Goal: Information Seeking & Learning: Learn about a topic

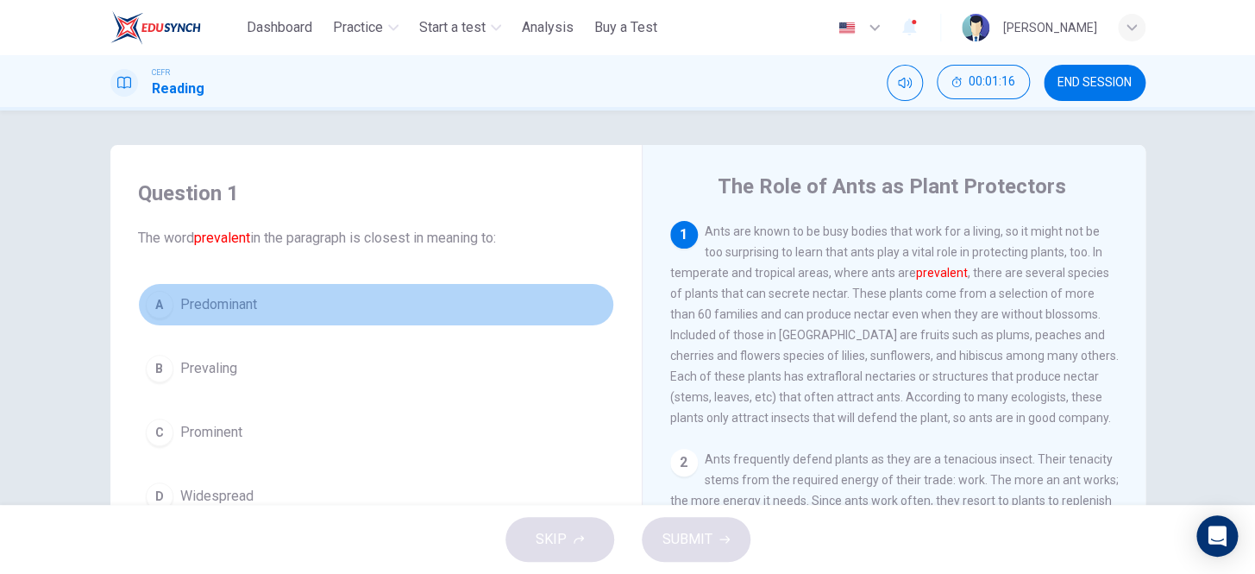
click at [211, 310] on span "Predominant" at bounding box center [218, 304] width 77 height 21
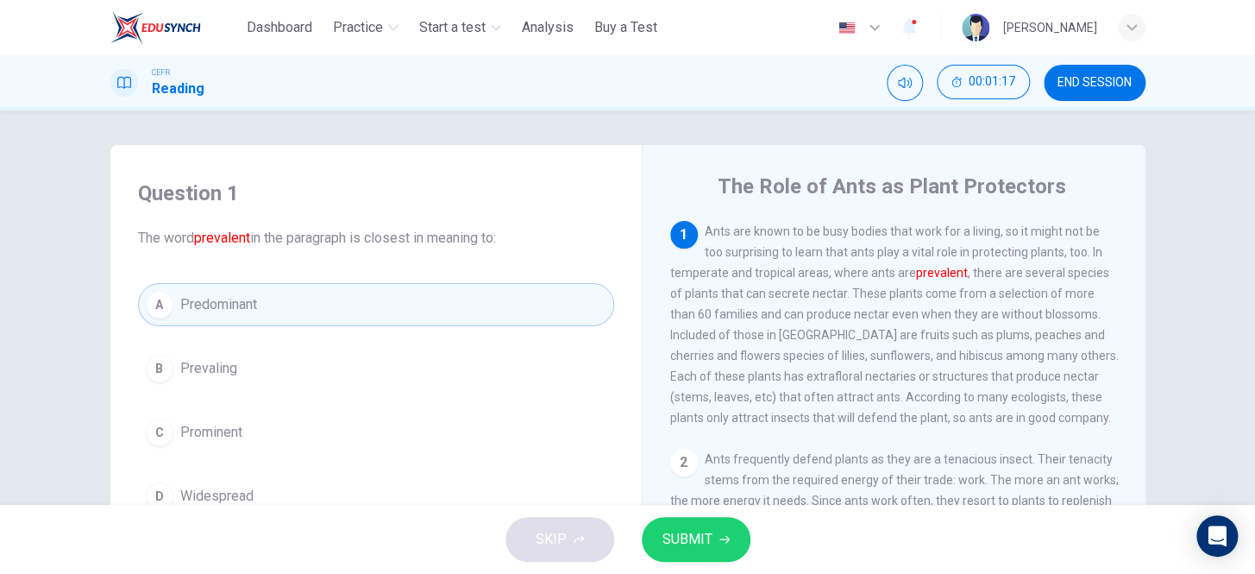
scroll to position [156, 0]
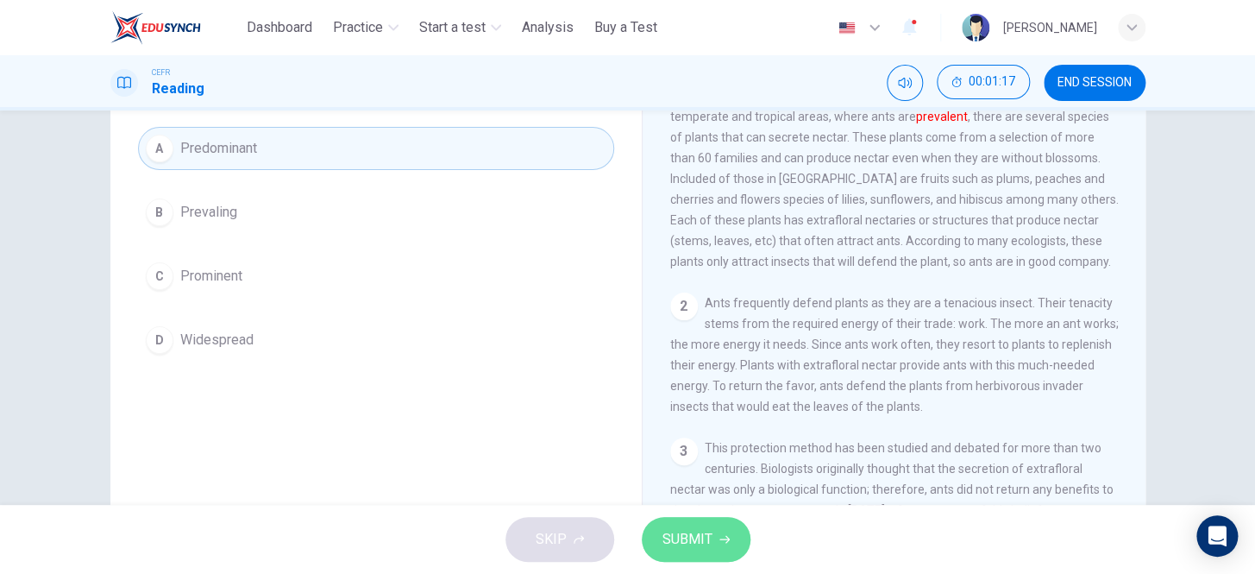
click at [690, 517] on button "SUBMIT" at bounding box center [696, 539] width 109 height 45
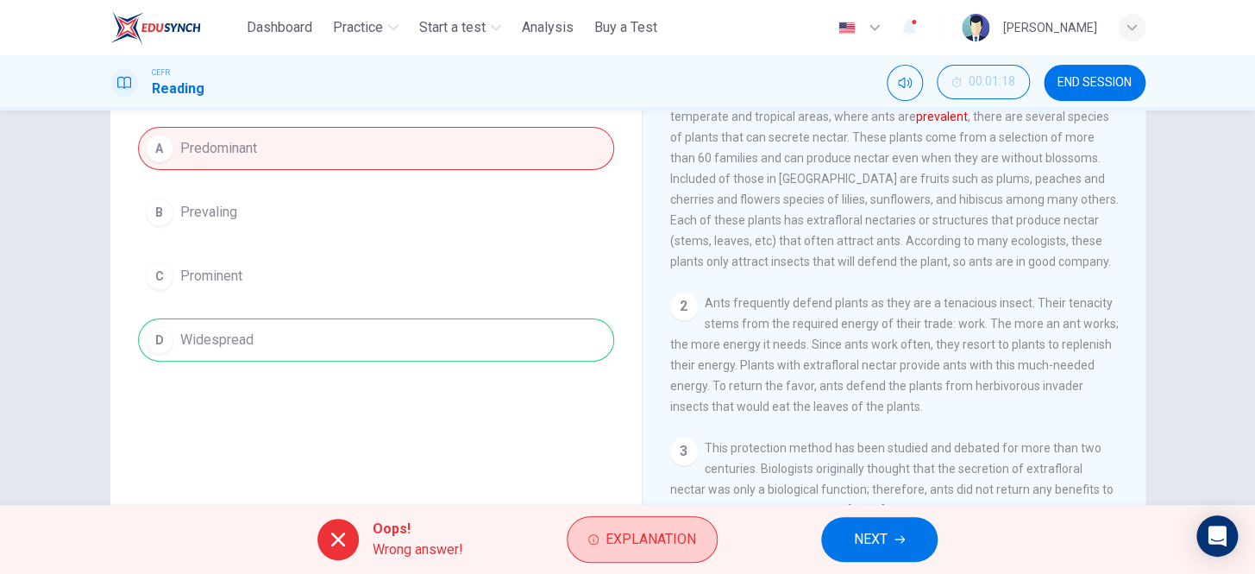
click at [689, 544] on span "Explanation" at bounding box center [651, 539] width 91 height 24
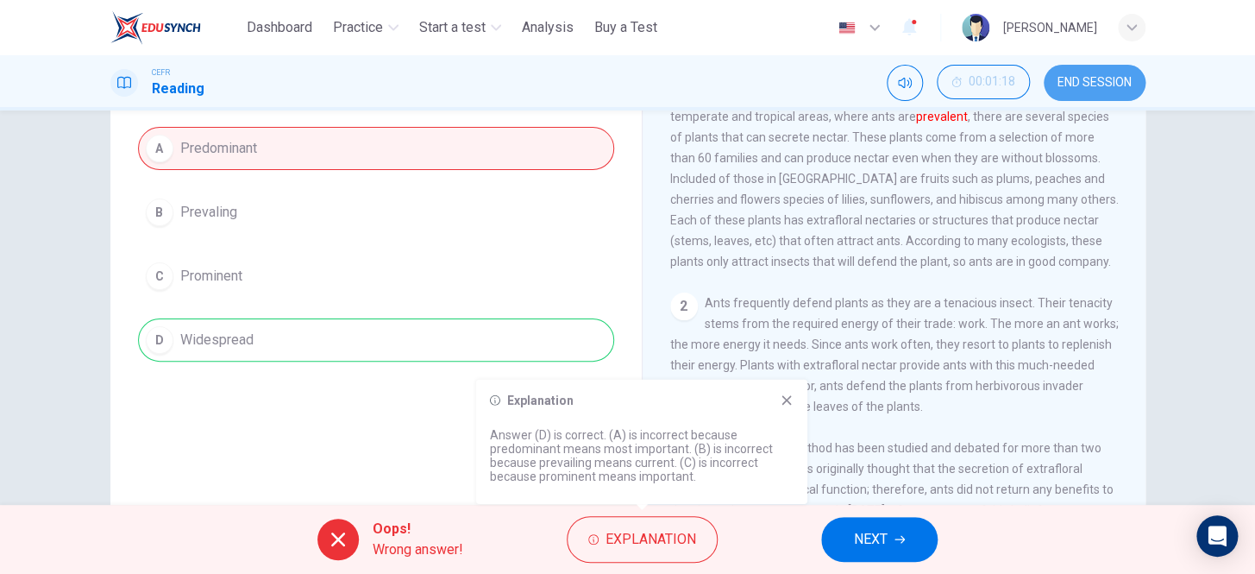
click at [1094, 94] on button "END SESSION" at bounding box center [1095, 83] width 102 height 36
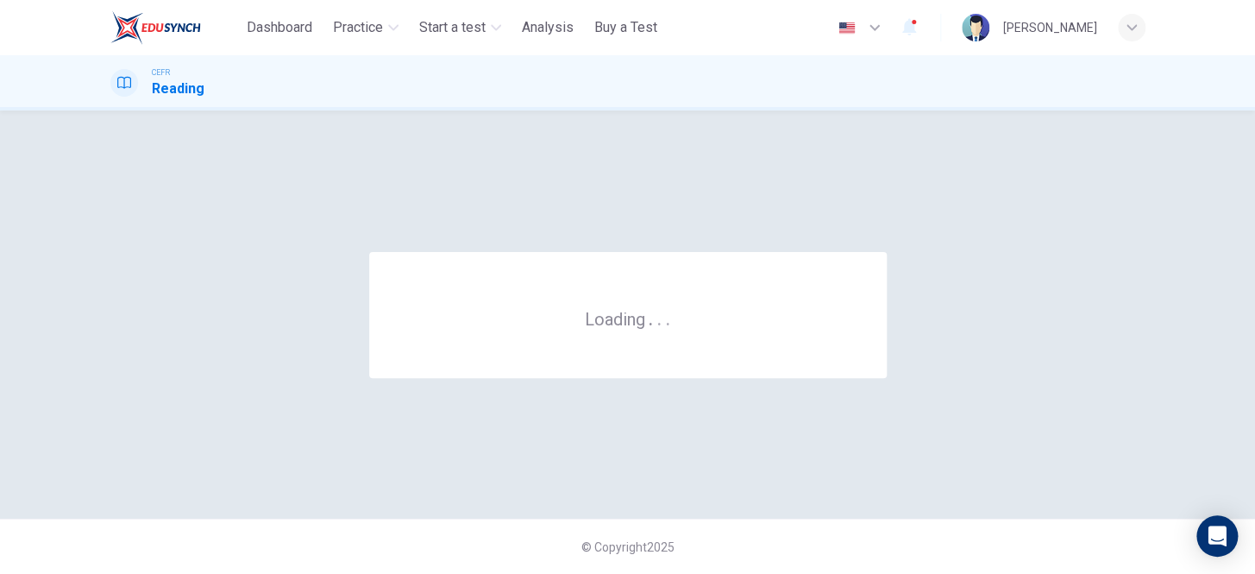
scroll to position [0, 0]
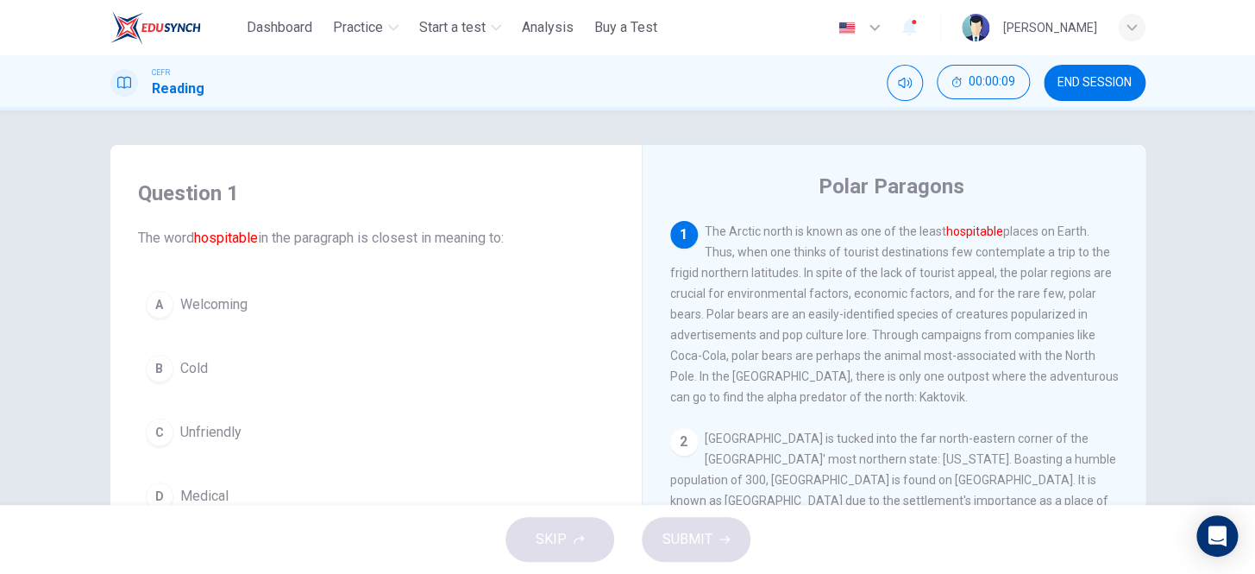
drag, startPoint x: 1096, startPoint y: 88, endPoint x: 682, endPoint y: 64, distance: 414.9
click at [1096, 87] on span "END SESSION" at bounding box center [1095, 83] width 74 height 14
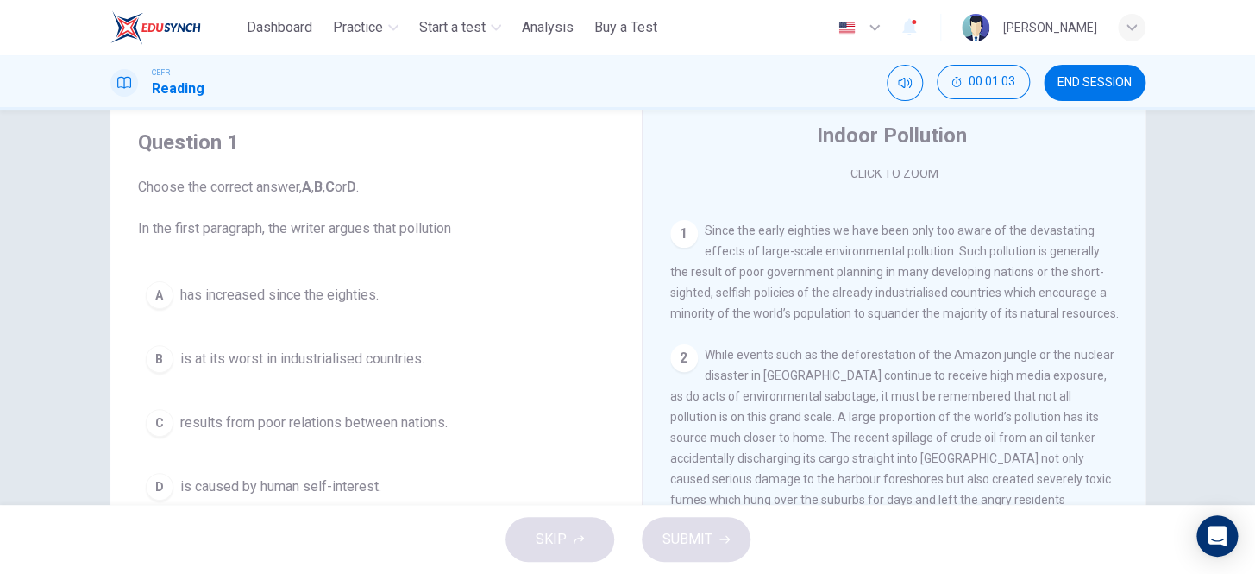
scroll to position [78, 0]
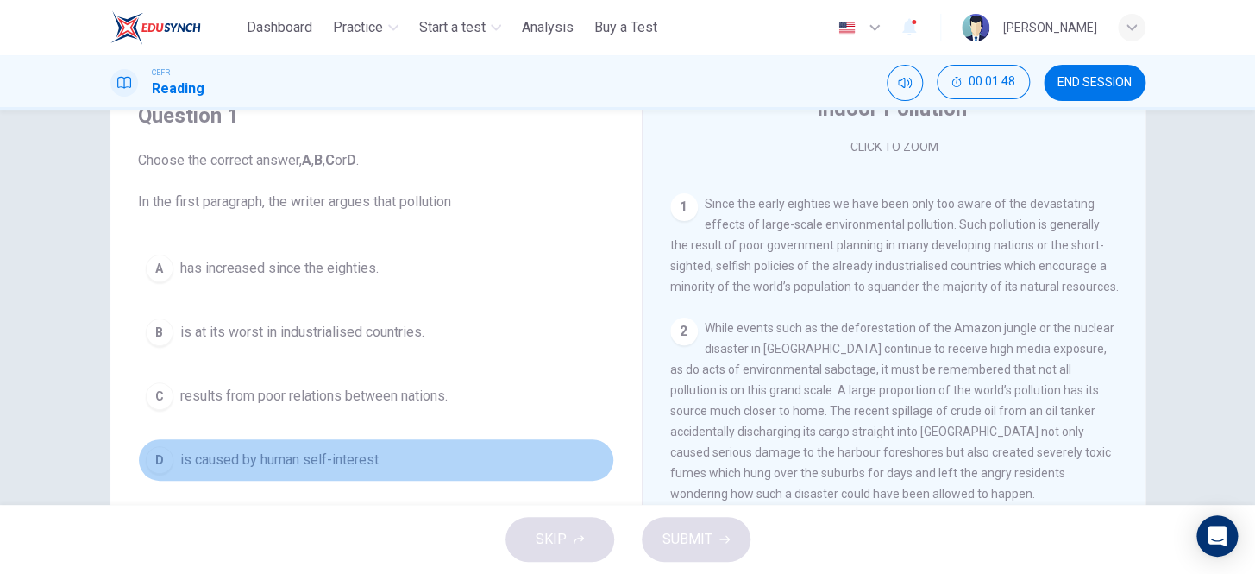
click at [270, 456] on span "is caused by human self-interest." at bounding box center [280, 460] width 201 height 21
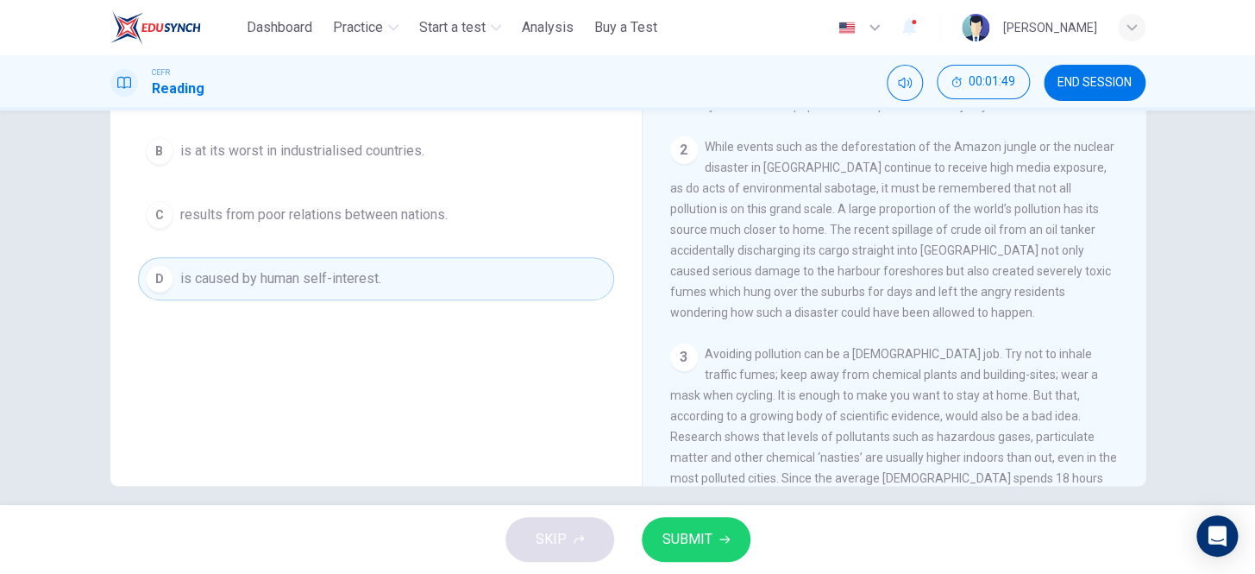
scroll to position [274, 0]
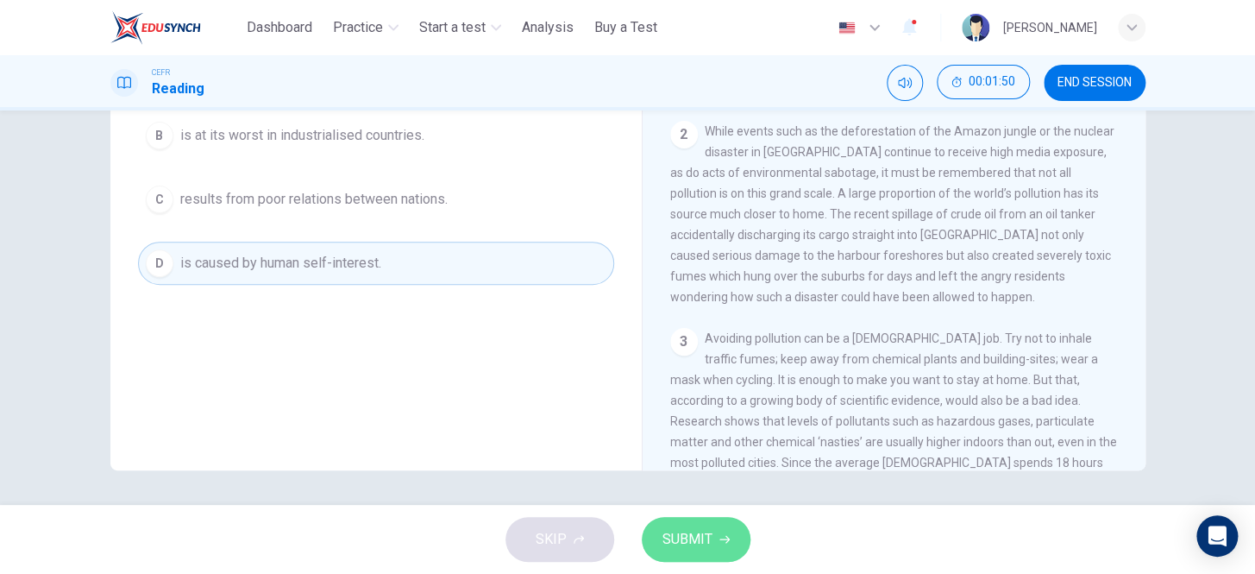
click at [693, 536] on span "SUBMIT" at bounding box center [688, 539] width 50 height 24
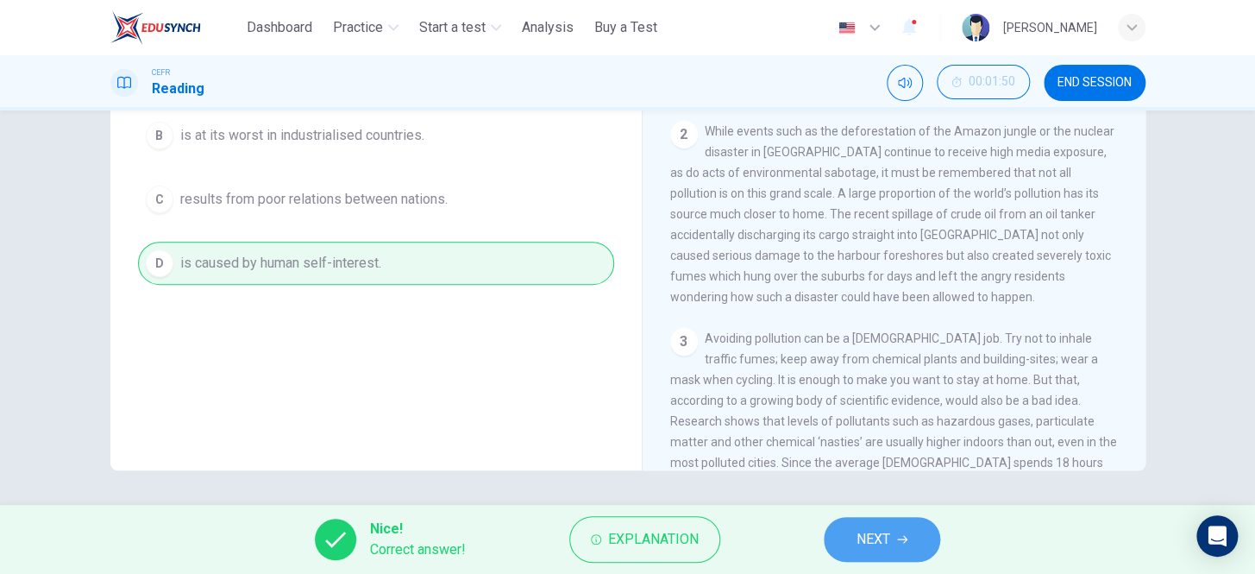
drag, startPoint x: 890, startPoint y: 538, endPoint x: 835, endPoint y: 499, distance: 66.8
click at [889, 538] on span "NEXT" at bounding box center [874, 539] width 34 height 24
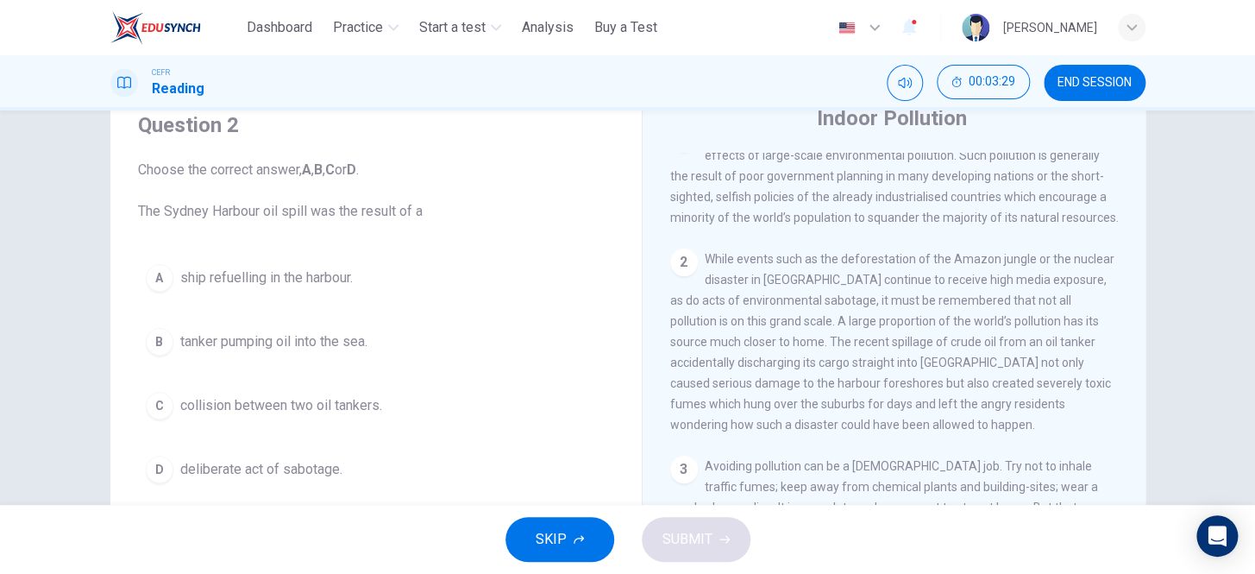
scroll to position [117, 0]
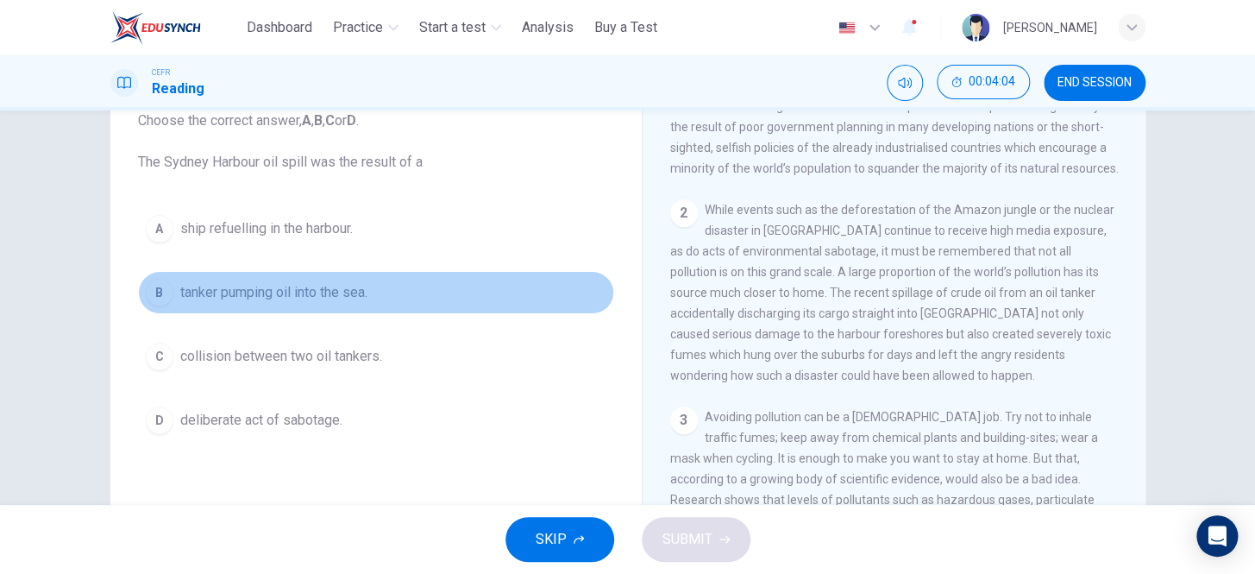
click at [347, 310] on button "B tanker pumping oil into the sea." at bounding box center [376, 292] width 476 height 43
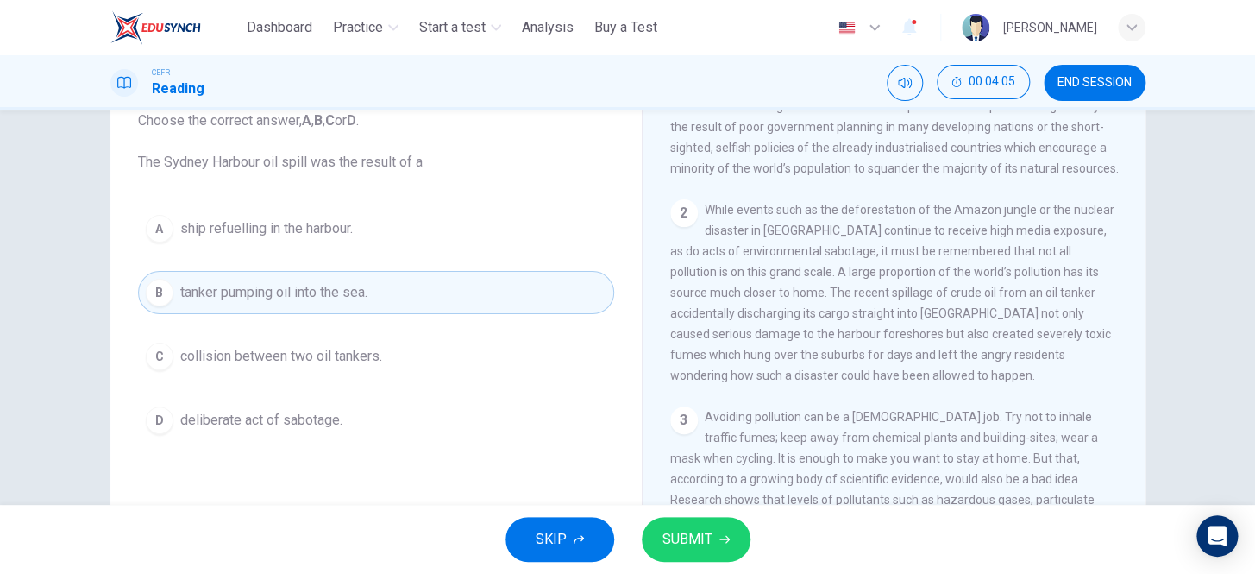
click at [683, 537] on span "SUBMIT" at bounding box center [688, 539] width 50 height 24
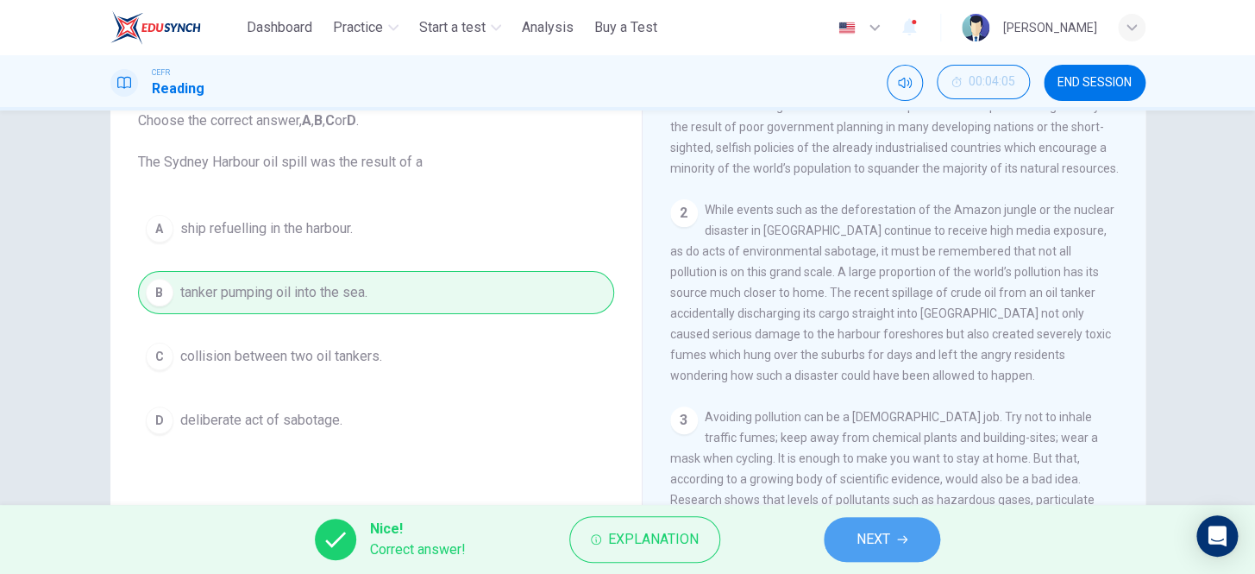
click at [868, 518] on button "NEXT" at bounding box center [882, 539] width 116 height 45
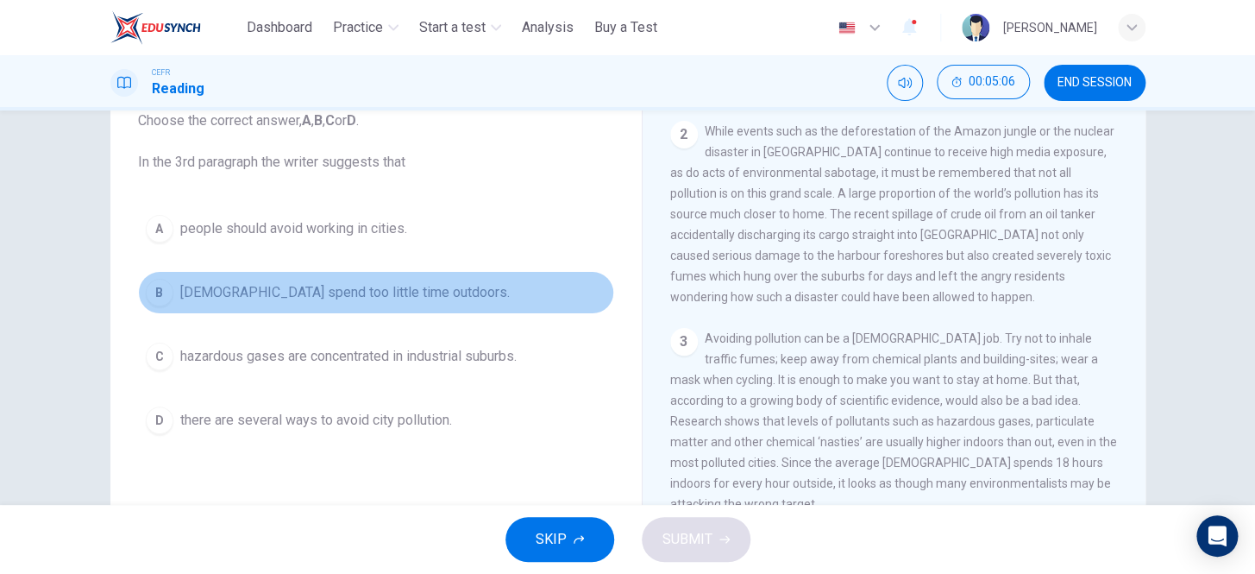
click at [279, 296] on span "[DEMOGRAPHIC_DATA] spend too little time outdoors." at bounding box center [345, 292] width 330 height 21
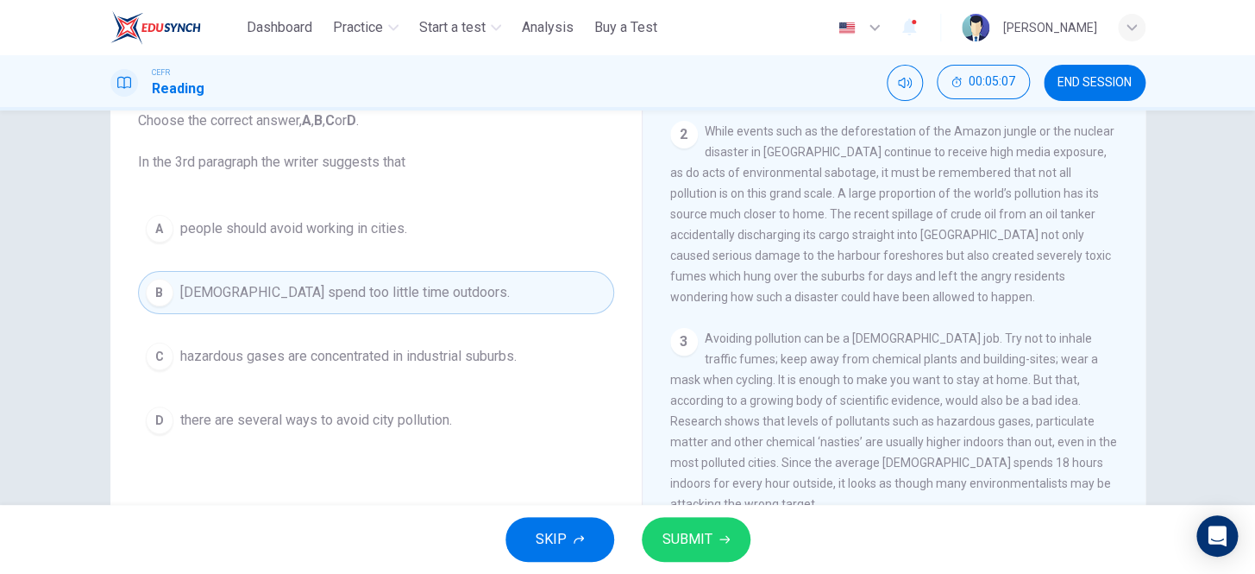
click at [699, 535] on span "SUBMIT" at bounding box center [688, 539] width 50 height 24
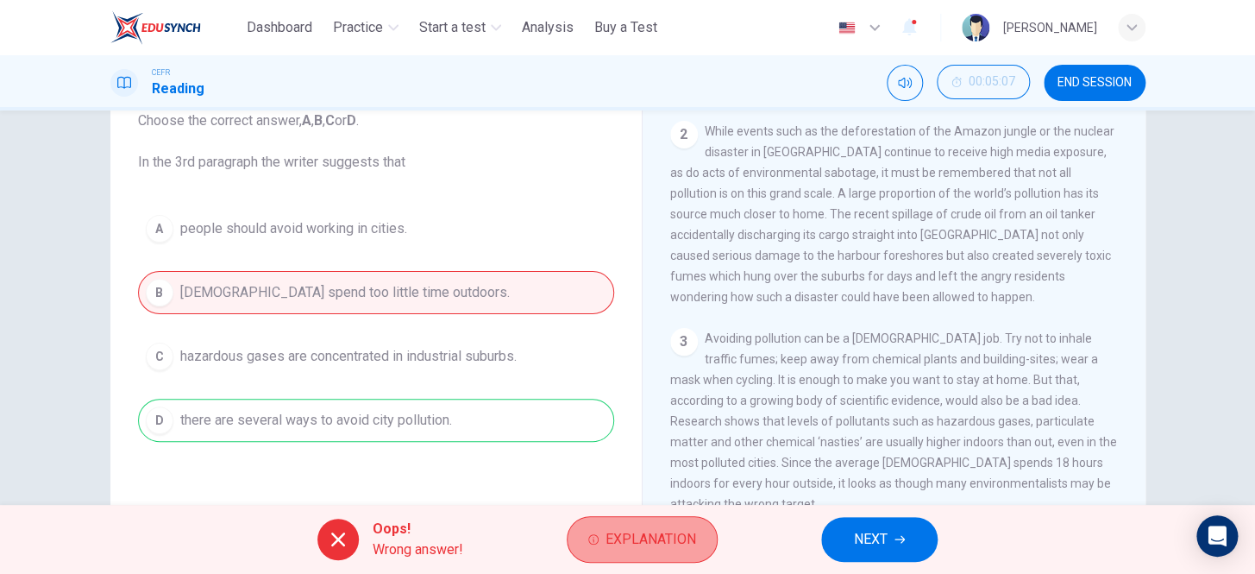
click at [637, 542] on span "Explanation" at bounding box center [651, 539] width 91 height 24
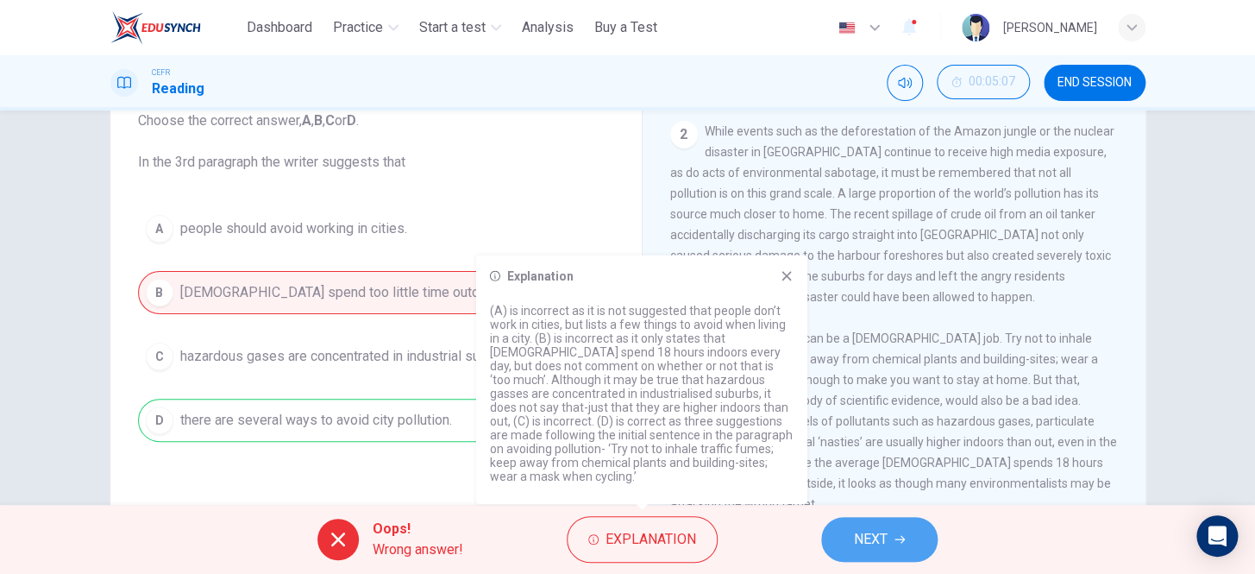
click at [860, 542] on span "NEXT" at bounding box center [871, 539] width 34 height 24
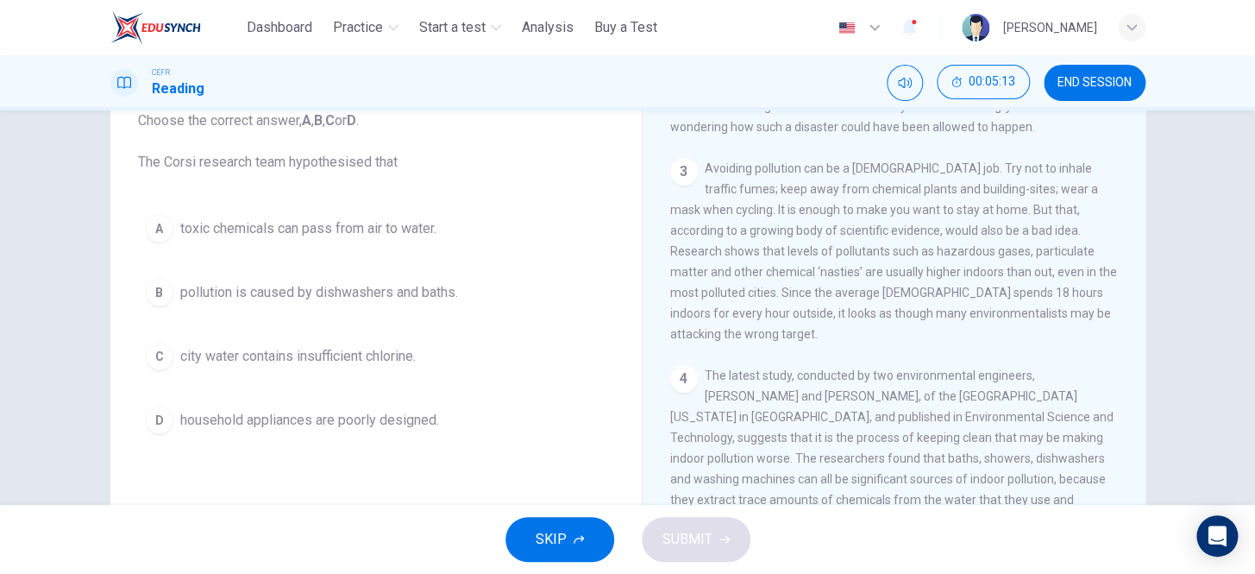
scroll to position [706, 0]
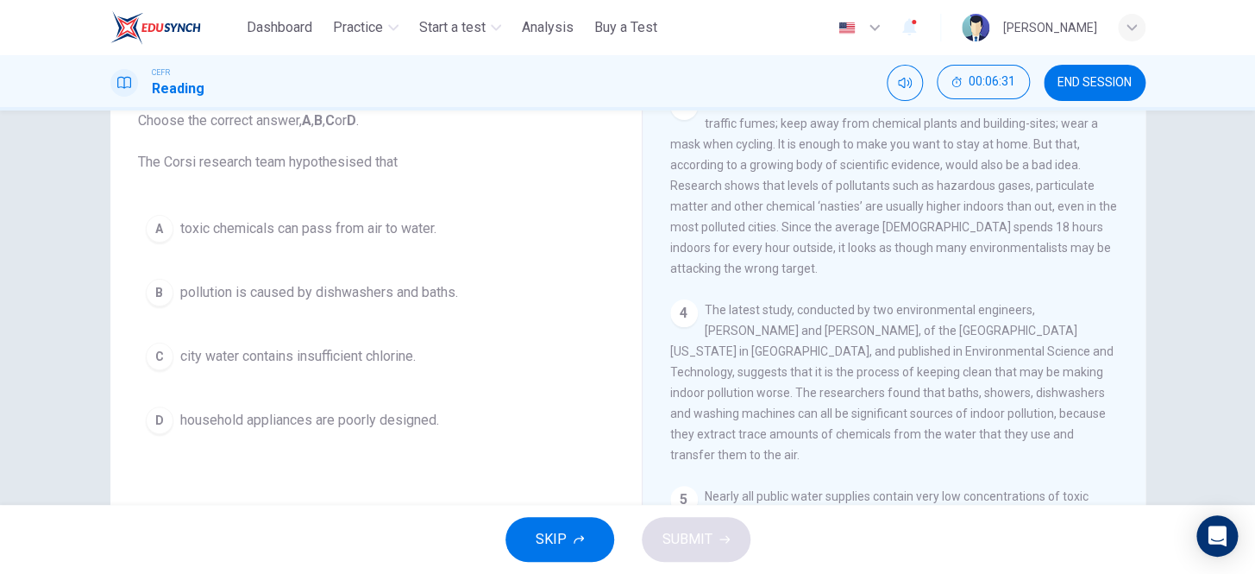
click at [371, 246] on button "A toxic chemicals can pass from air to water." at bounding box center [376, 228] width 476 height 43
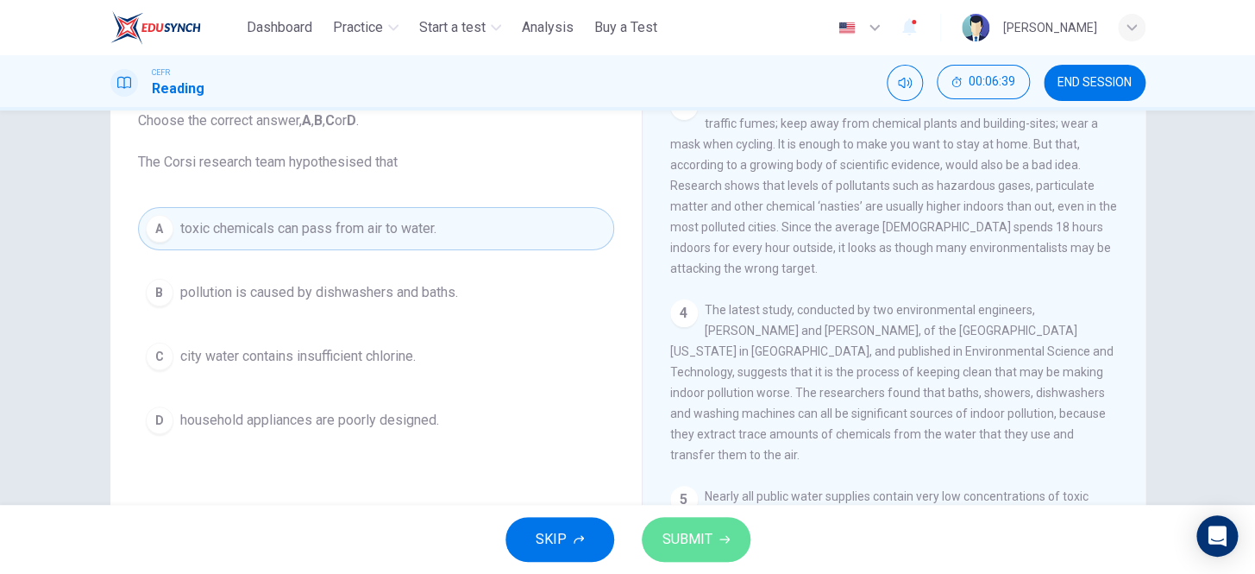
click at [683, 525] on button "SUBMIT" at bounding box center [696, 539] width 109 height 45
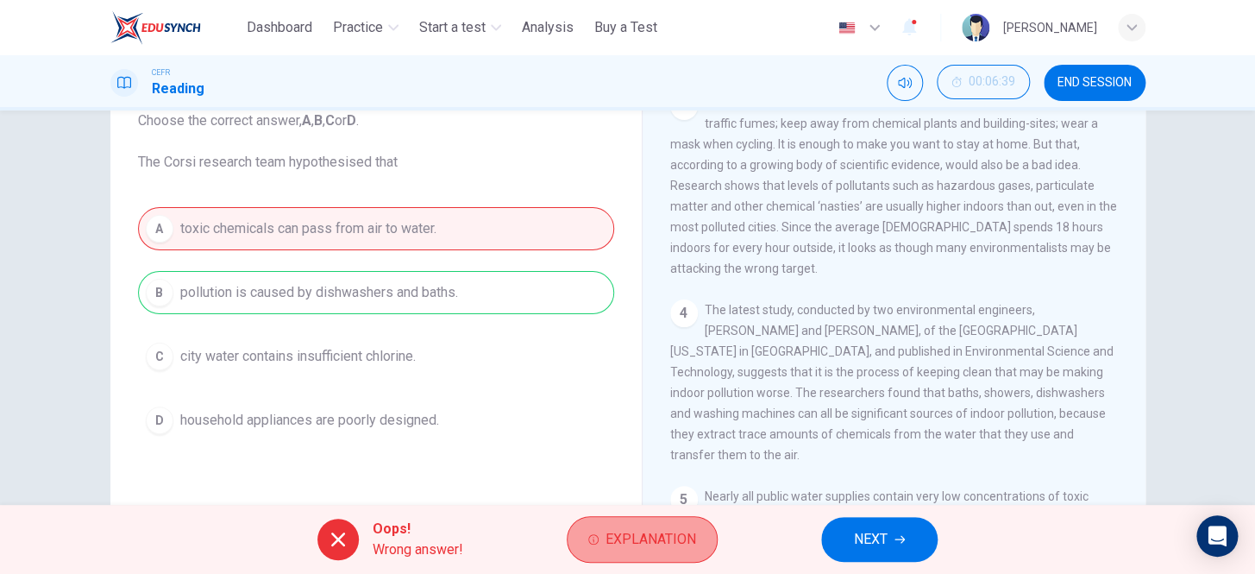
click at [633, 535] on span "Explanation" at bounding box center [651, 539] width 91 height 24
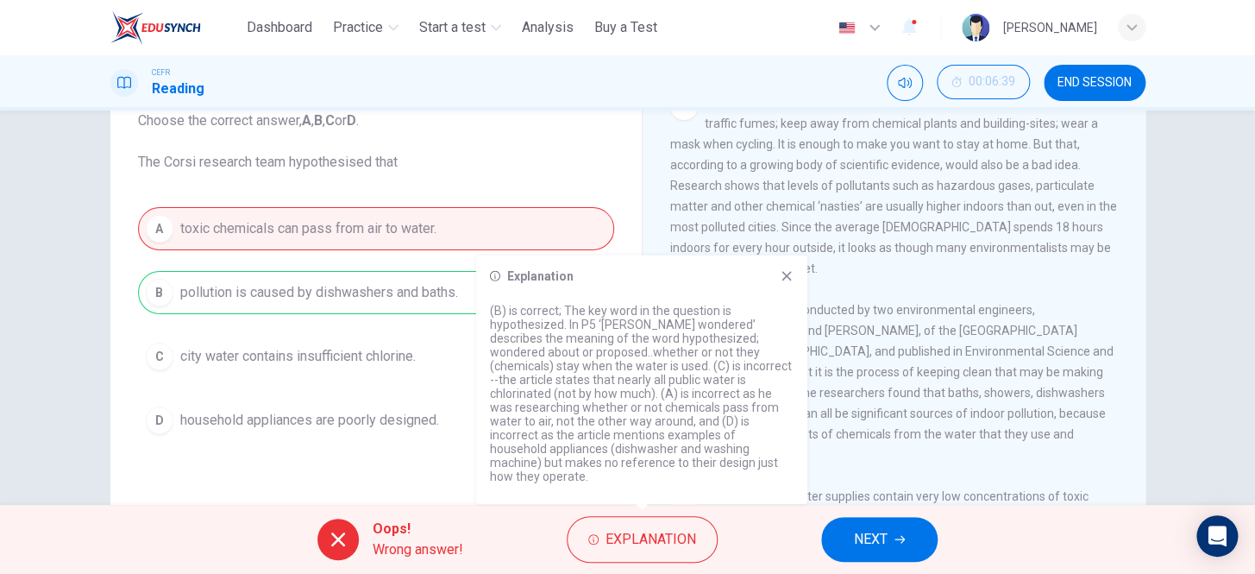
click at [886, 537] on span "NEXT" at bounding box center [871, 539] width 34 height 24
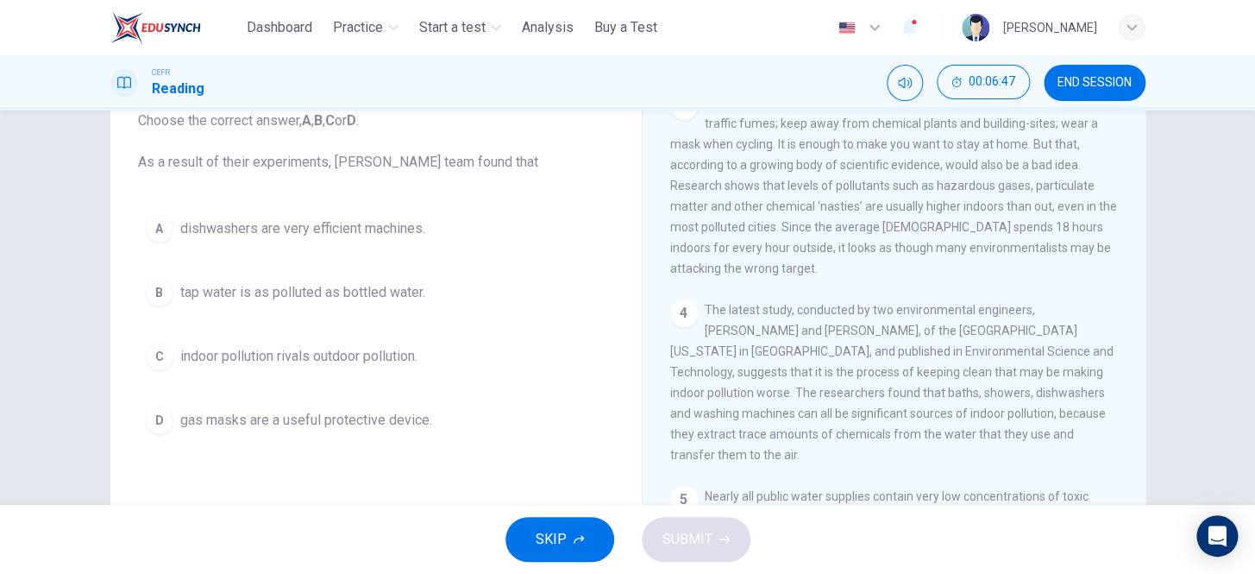
click at [362, 368] on button "C indoor pollution rivals outdoor pollution." at bounding box center [376, 356] width 476 height 43
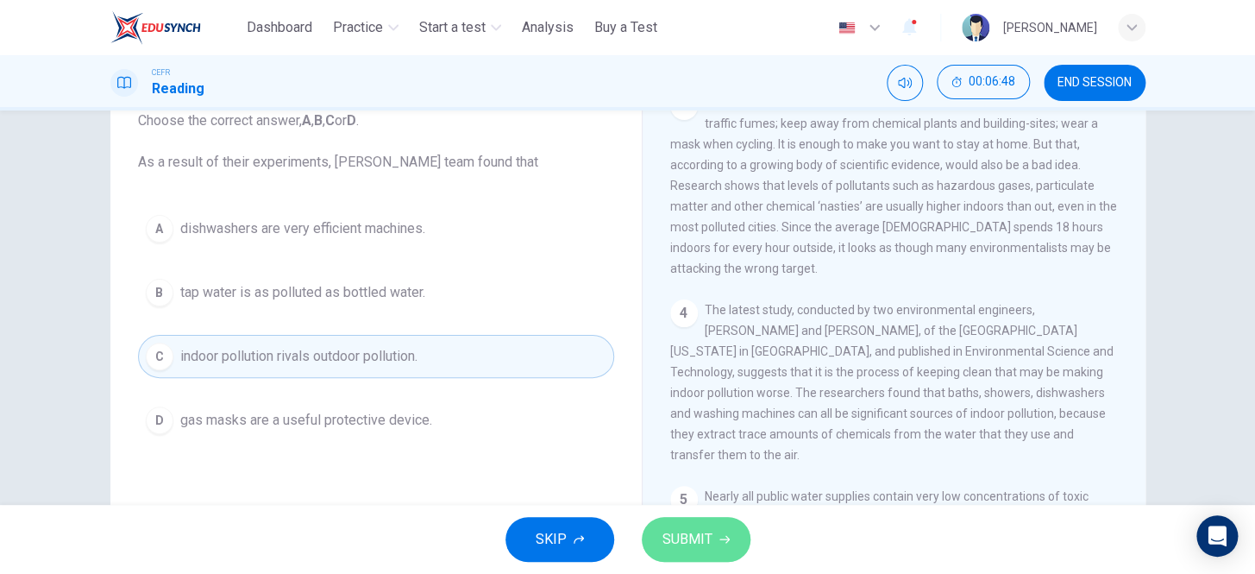
click at [723, 529] on button "SUBMIT" at bounding box center [696, 539] width 109 height 45
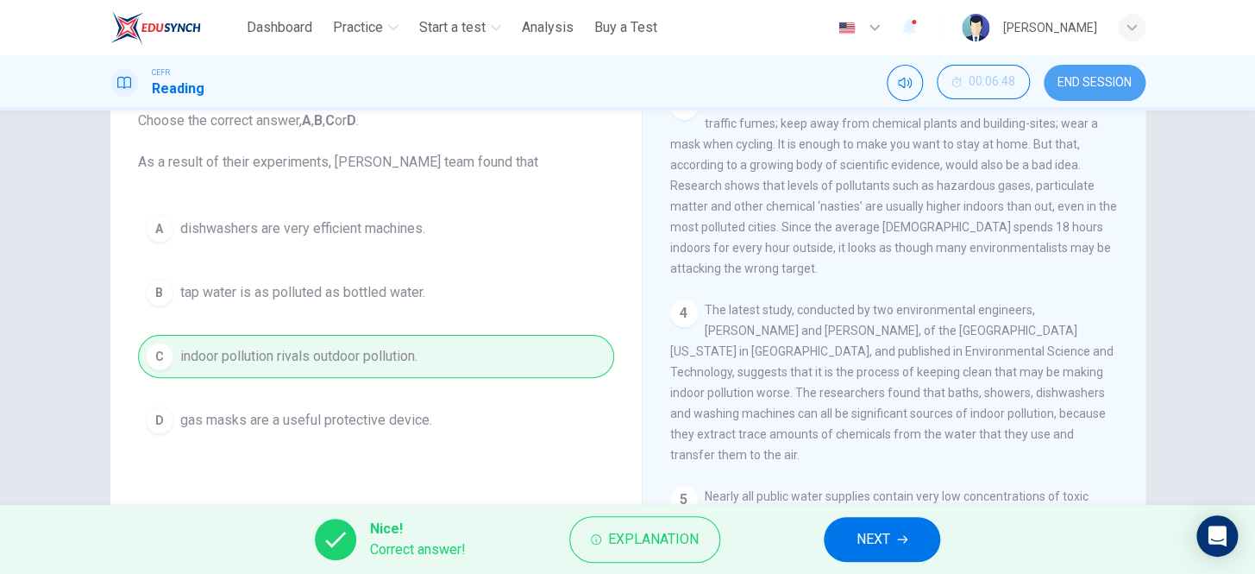
click at [1050, 80] on button "END SESSION" at bounding box center [1095, 83] width 102 height 36
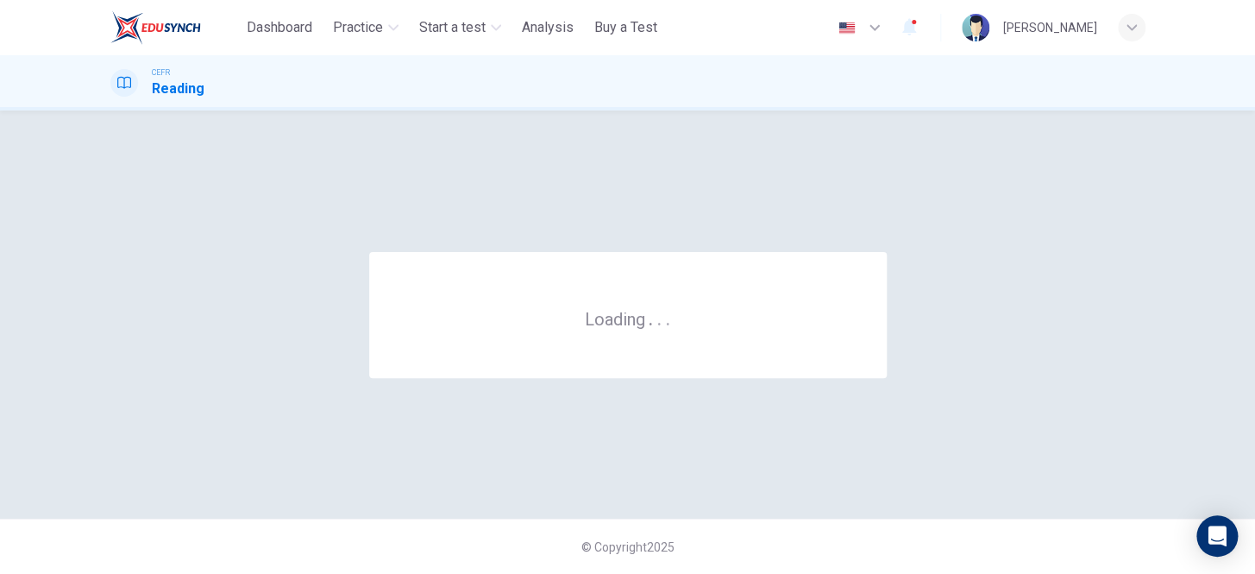
scroll to position [0, 0]
